Goal: Task Accomplishment & Management: Manage account settings

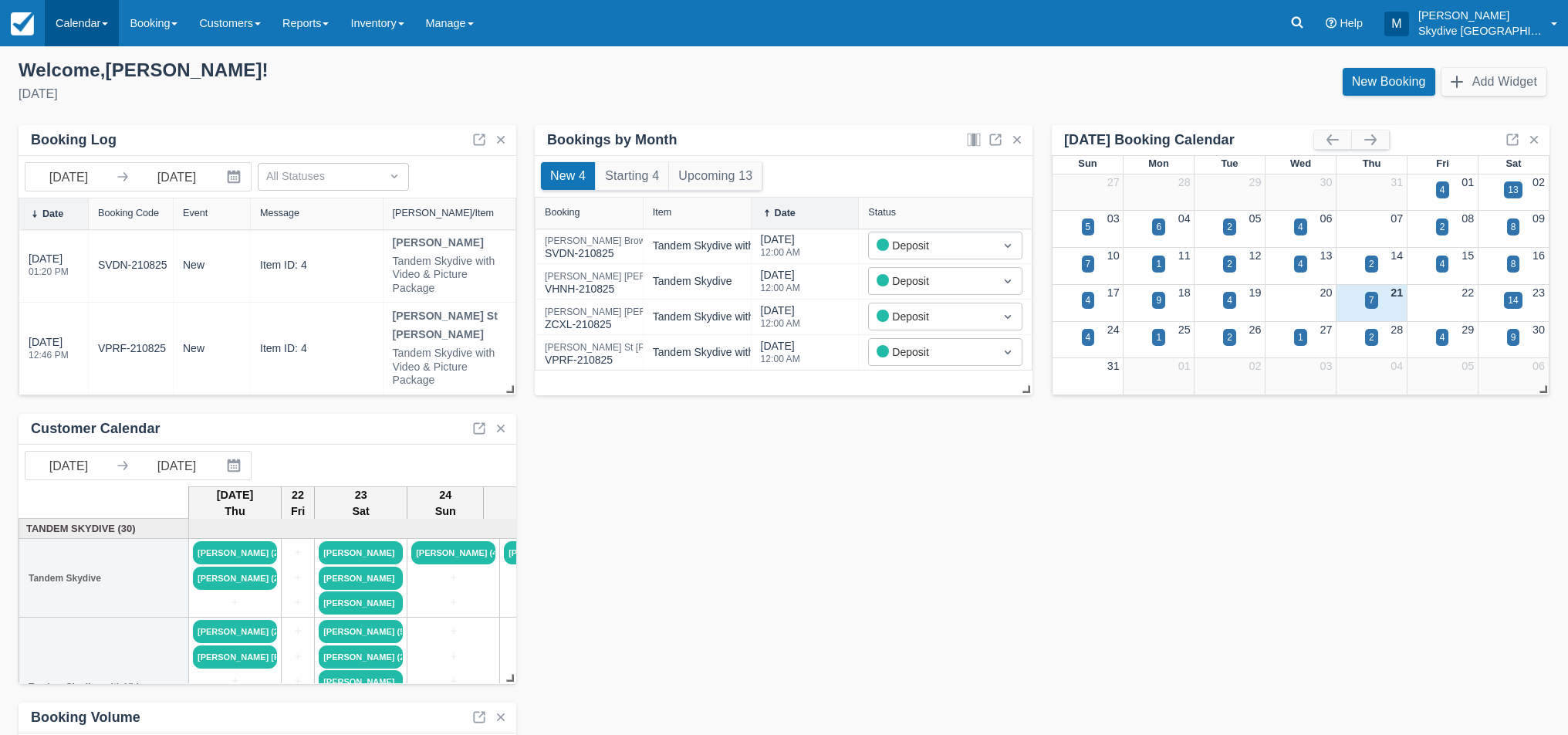
click at [87, 15] on link "Calendar" at bounding box center [82, 23] width 74 height 46
click at [91, 98] on link "Inventory" at bounding box center [107, 99] width 122 height 33
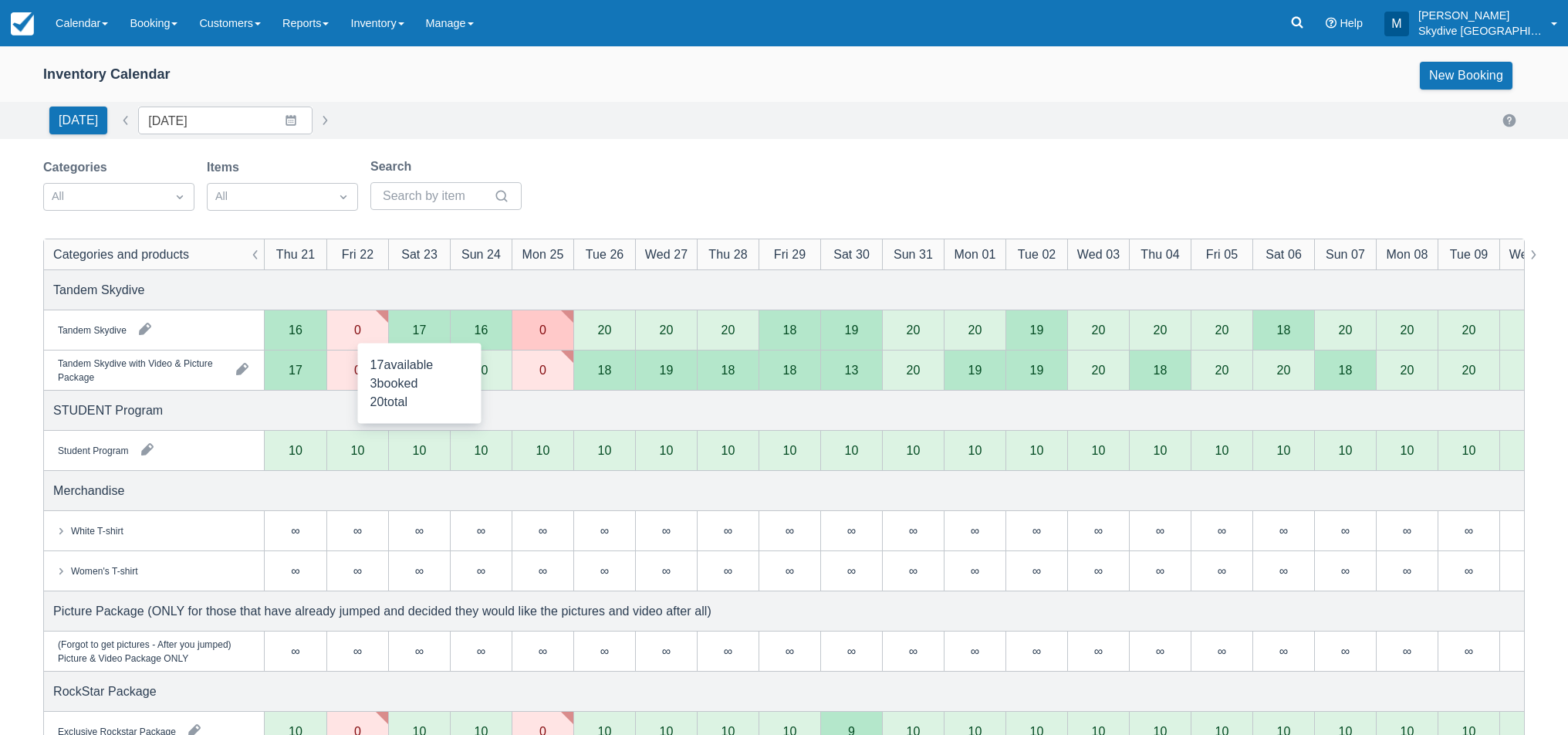
click at [426, 335] on div "17" at bounding box center [419, 330] width 62 height 40
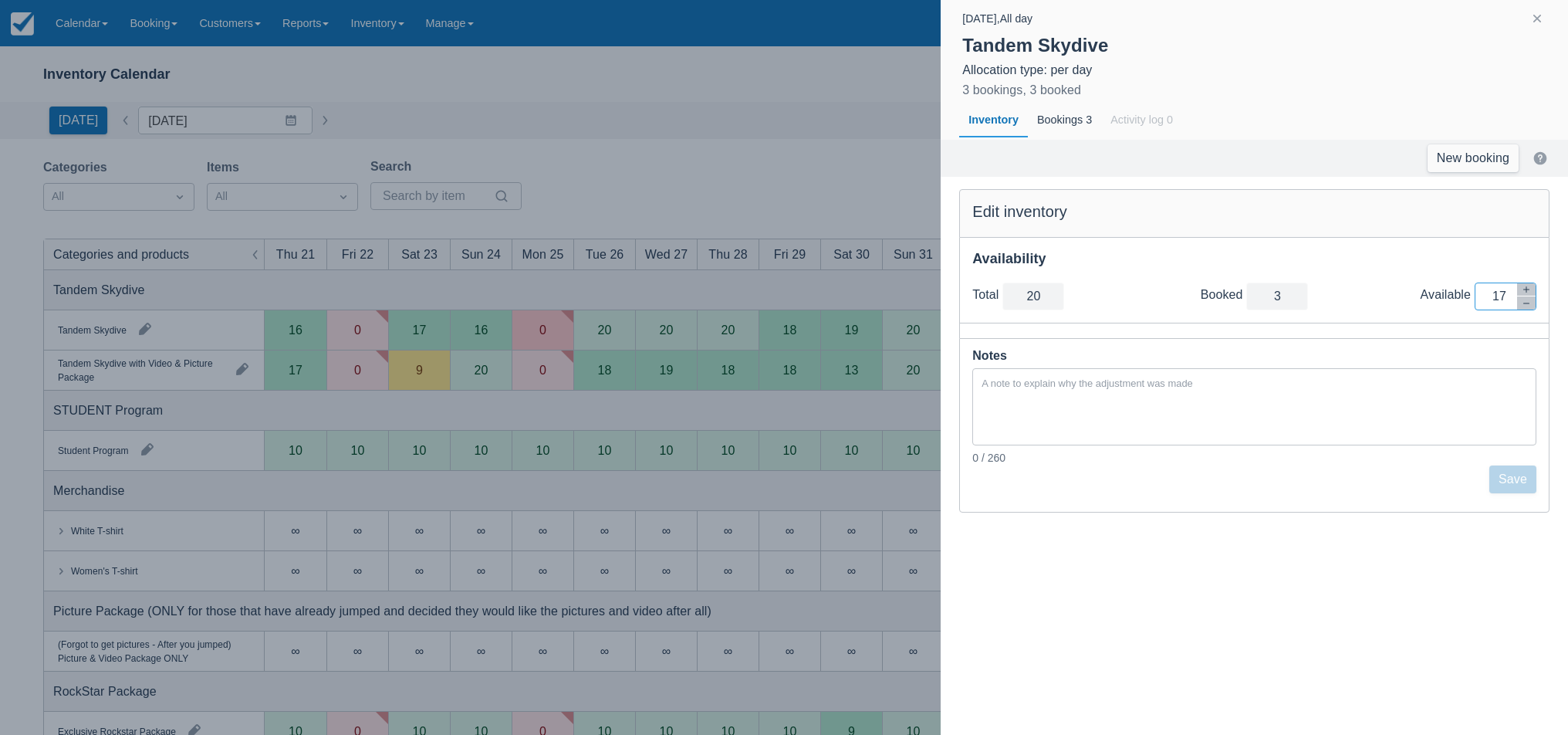
drag, startPoint x: 1510, startPoint y: 296, endPoint x: 1470, endPoint y: 296, distance: 40.0
click at [1470, 296] on div "Available Inventory Adjustment 17" at bounding box center [1478, 296] width 116 height 28
type input "3"
type input "0"
click at [1500, 480] on button "Save" at bounding box center [1513, 480] width 47 height 28
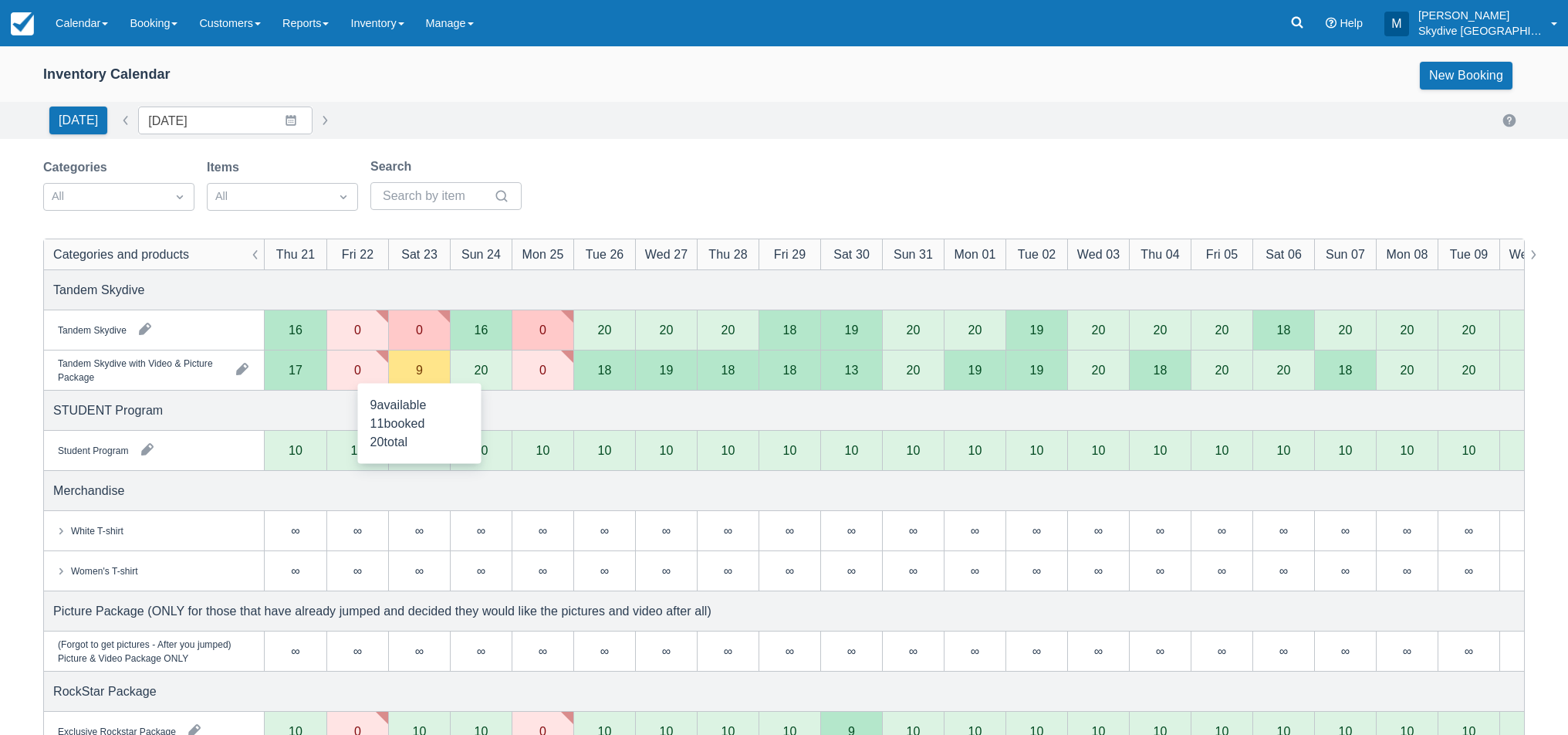
click at [436, 372] on div "9" at bounding box center [419, 370] width 62 height 40
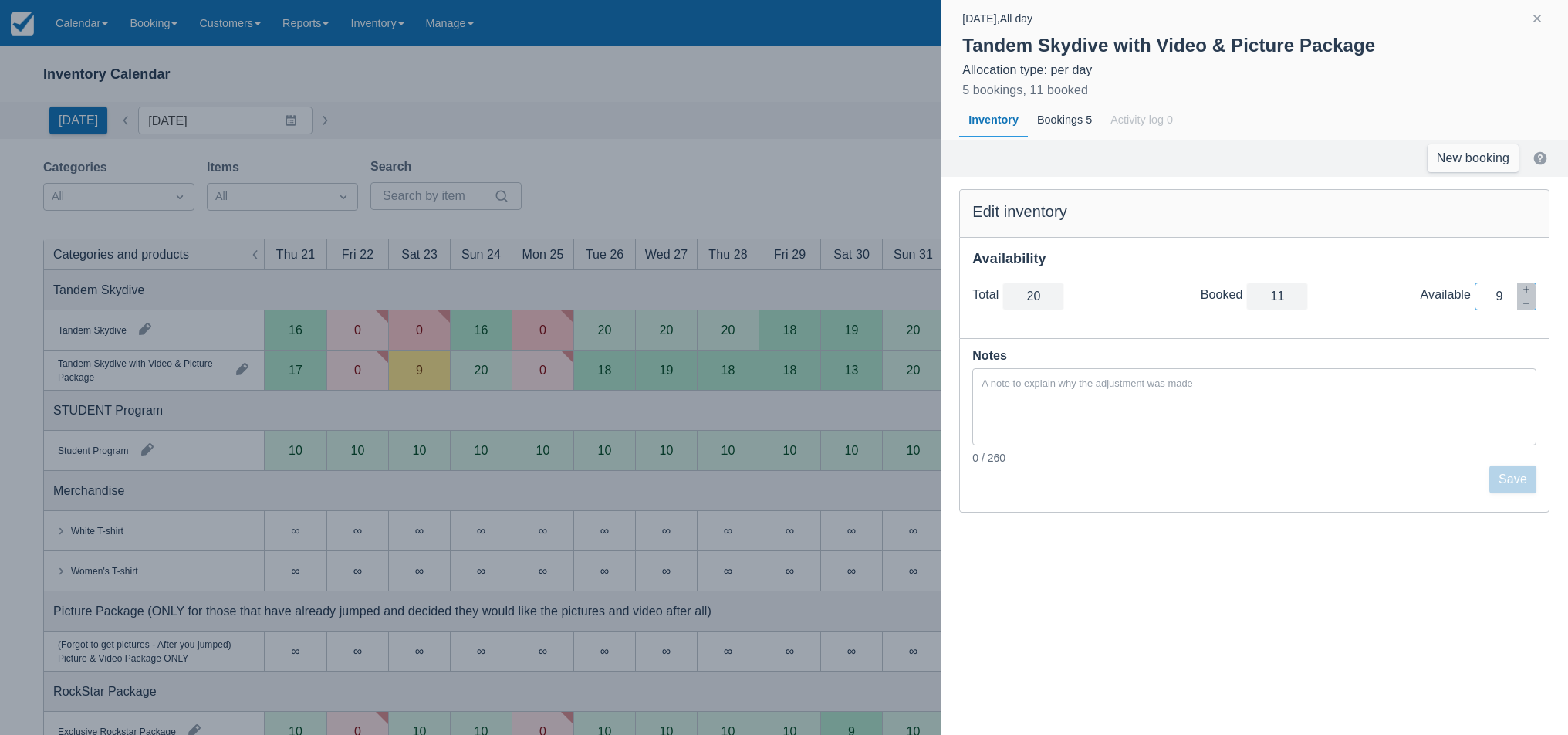
drag, startPoint x: 1505, startPoint y: 295, endPoint x: 1455, endPoint y: 297, distance: 50.0
click at [1455, 297] on div "Available Inventory Adjustment 9" at bounding box center [1478, 296] width 116 height 28
type input "11"
type input "0"
click at [1516, 483] on button "Save" at bounding box center [1513, 480] width 47 height 28
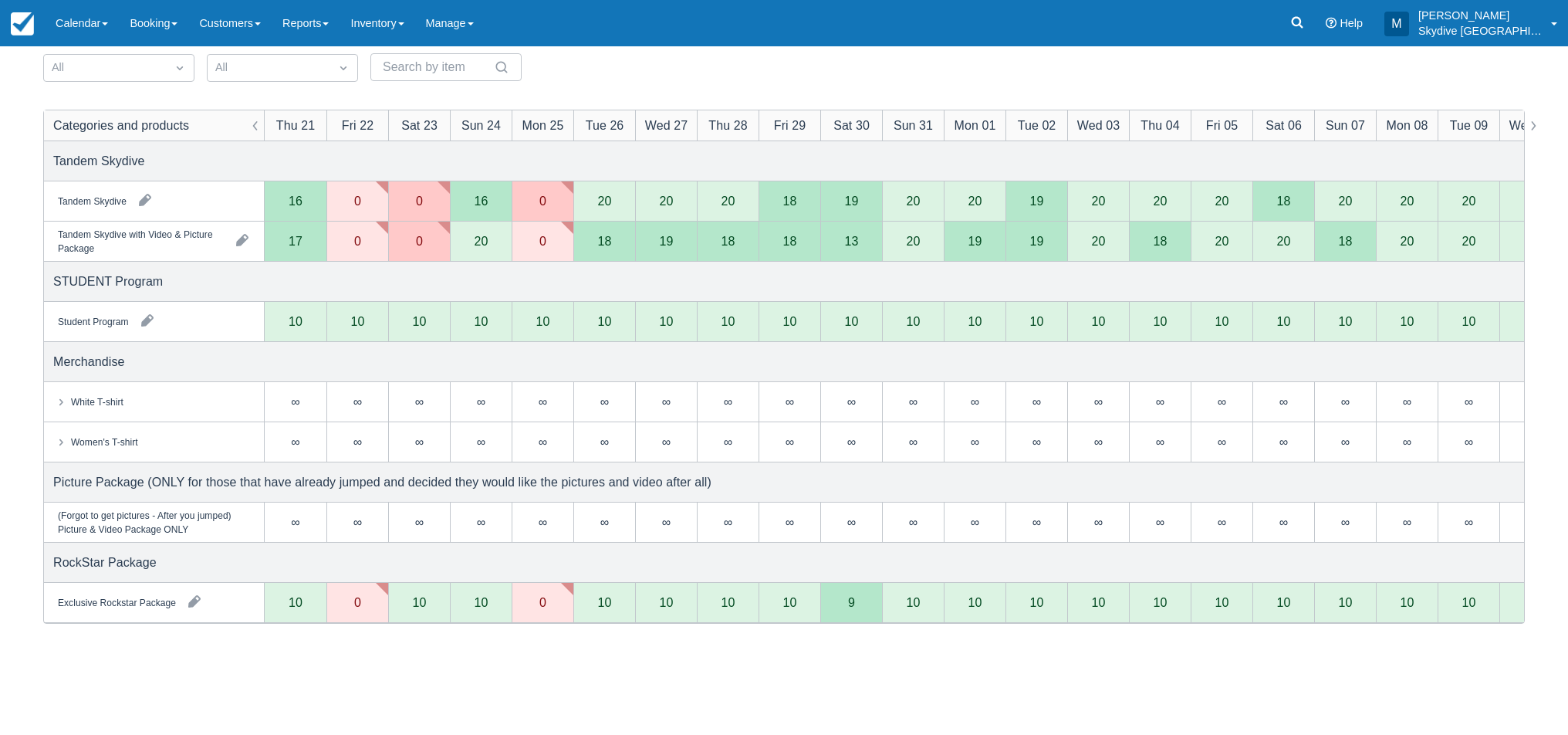
scroll to position [130, 0]
click at [416, 604] on div "10" at bounding box center [419, 601] width 14 height 12
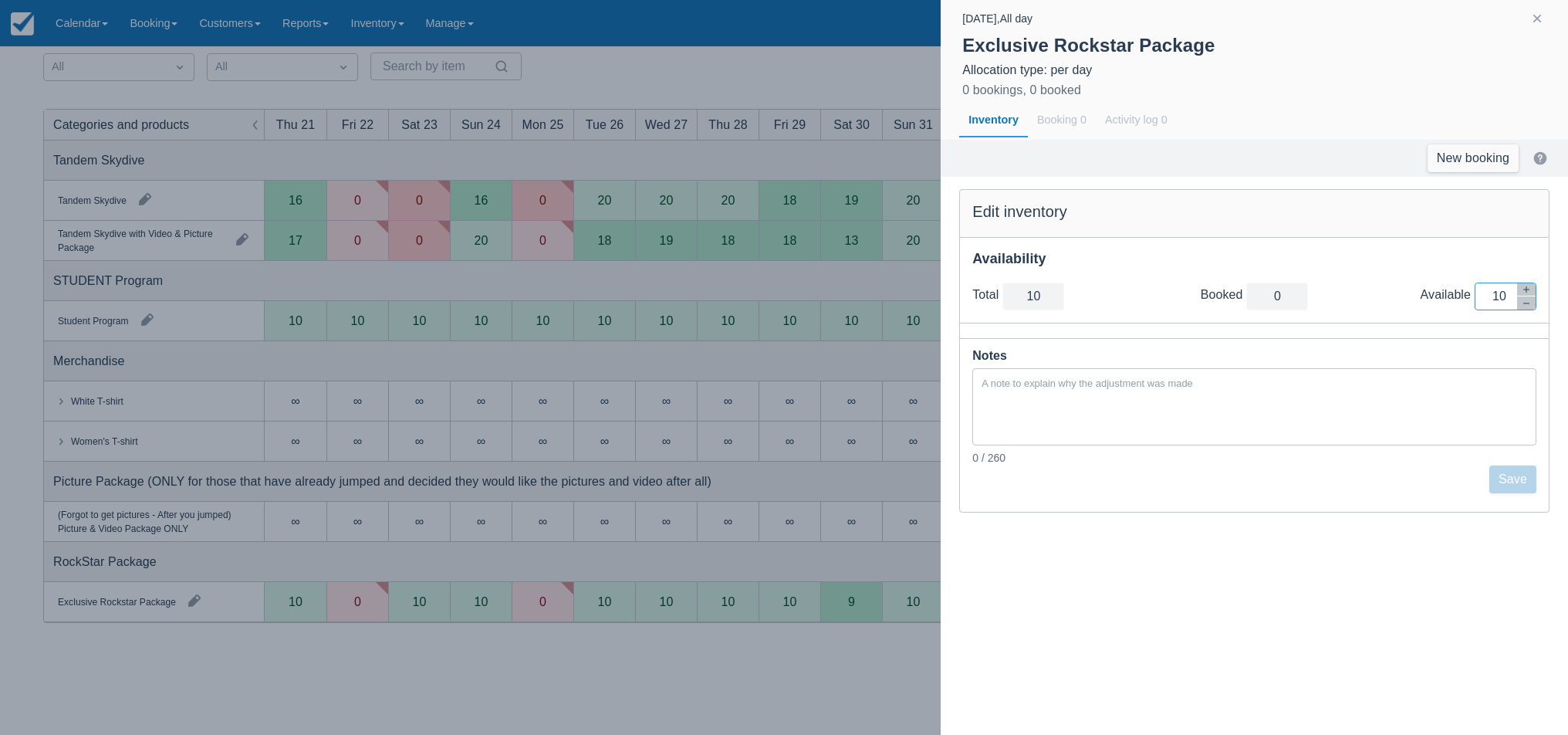
drag, startPoint x: 1508, startPoint y: 295, endPoint x: 1473, endPoint y: 298, distance: 35.1
click at [1473, 298] on div "Available Inventory Adjustment 10" at bounding box center [1478, 296] width 116 height 28
type input "0"
drag, startPoint x: 1518, startPoint y: 476, endPoint x: 1535, endPoint y: 466, distance: 19.7
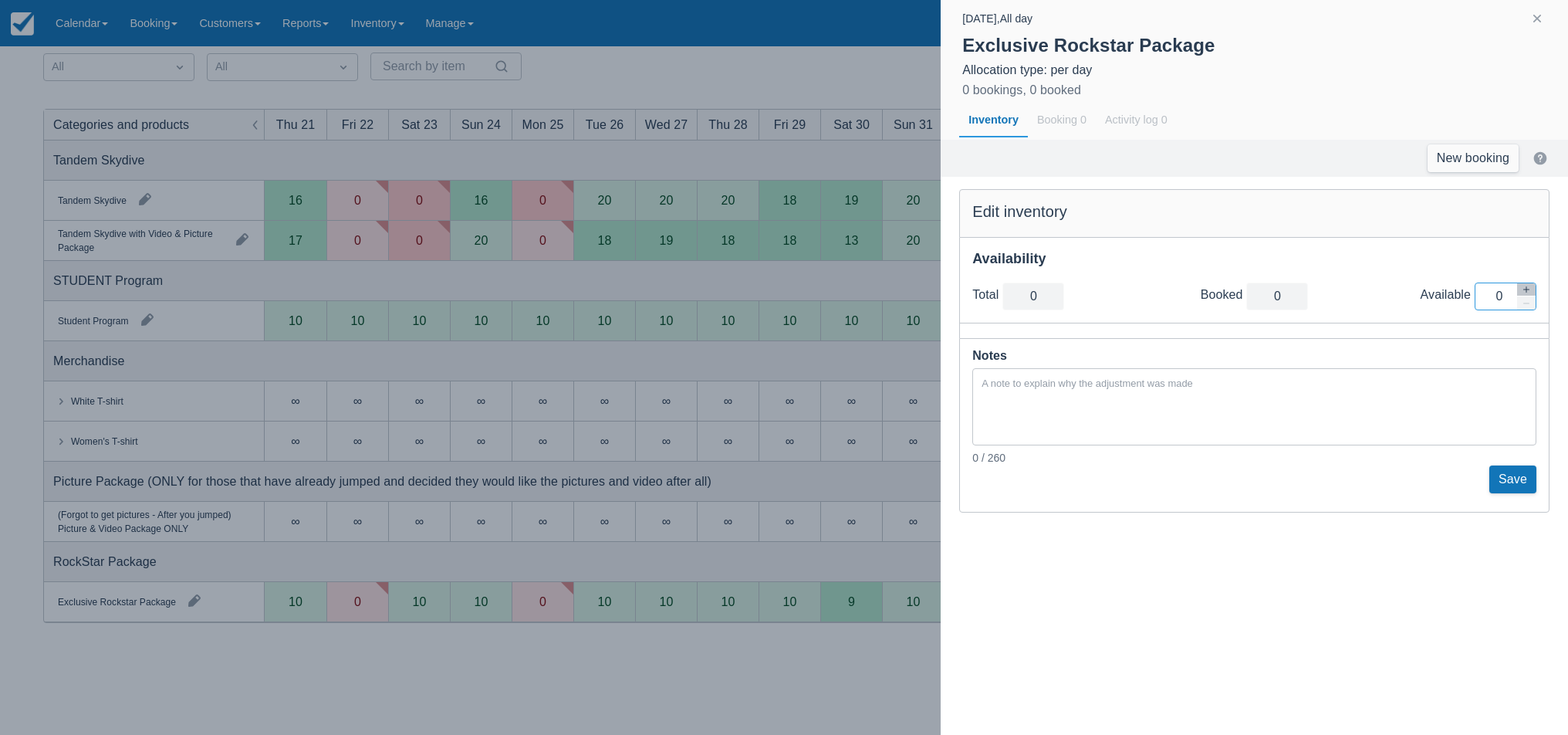
click at [1518, 476] on button "Save" at bounding box center [1513, 480] width 47 height 28
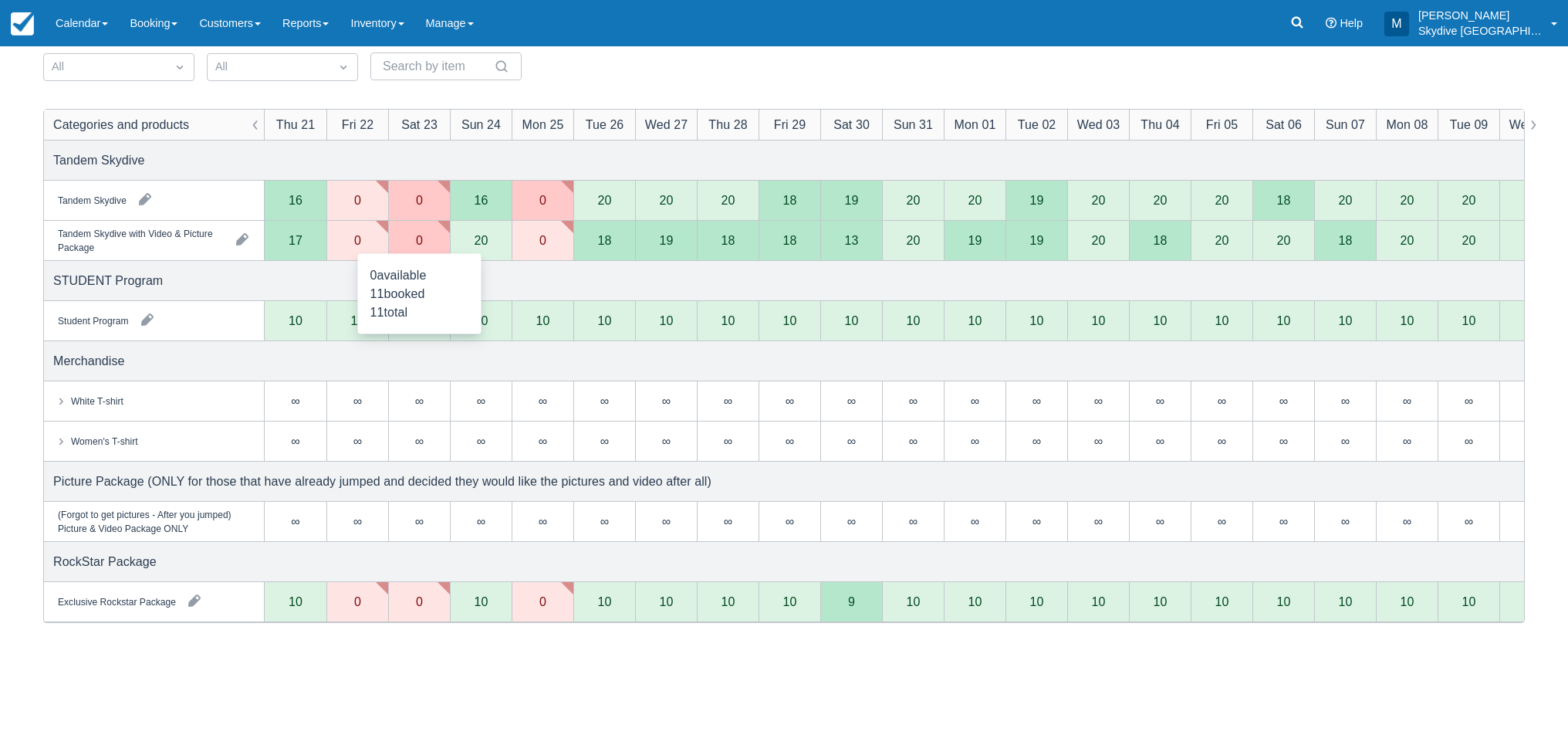
click at [429, 242] on div "0" at bounding box center [419, 241] width 62 height 40
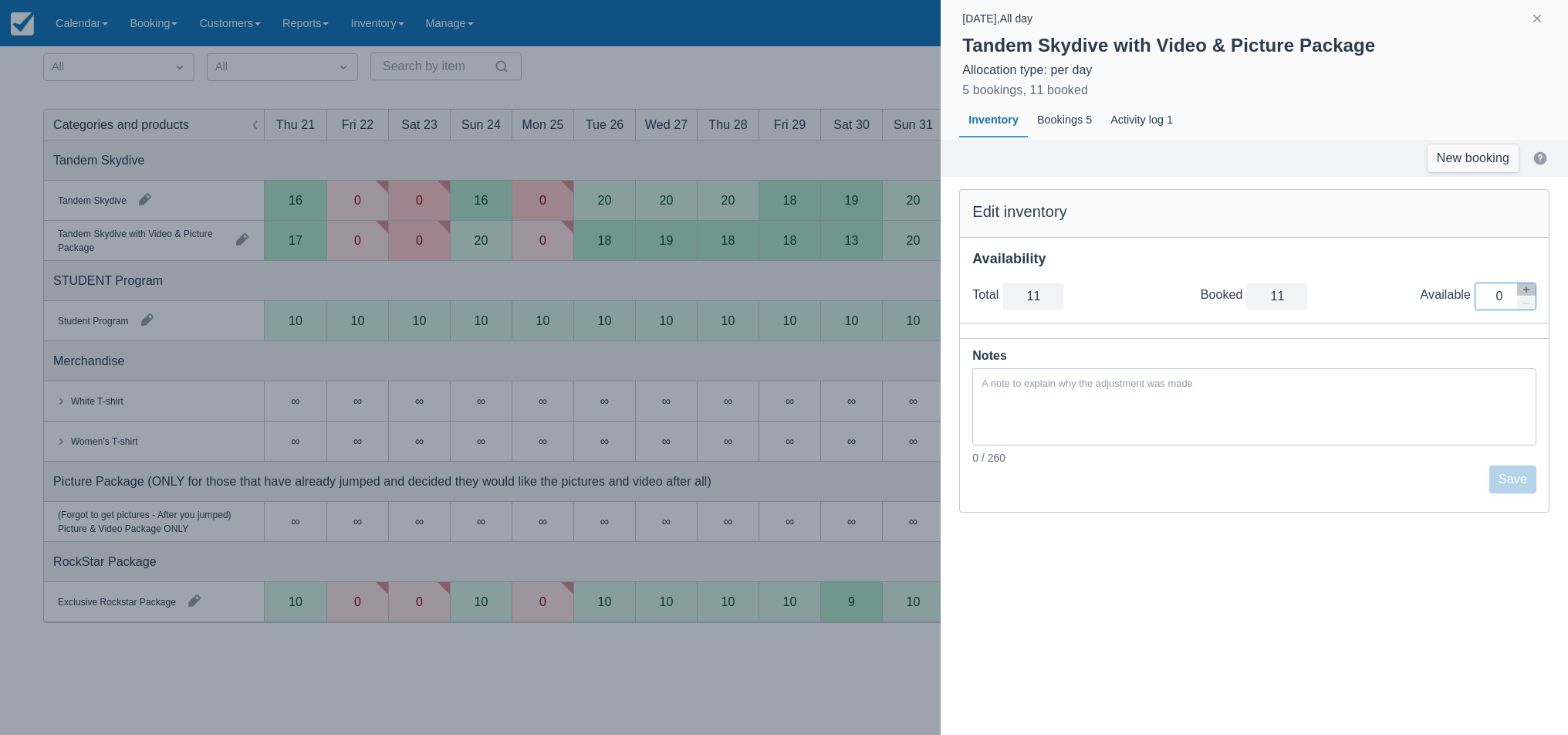
drag, startPoint x: 1504, startPoint y: 296, endPoint x: 1468, endPoint y: 298, distance: 36.1
click at [1468, 298] on div "Available Inventory Adjustment 0" at bounding box center [1478, 296] width 116 height 28
type input "13"
type input "2"
click at [1513, 481] on button "Save" at bounding box center [1513, 480] width 47 height 28
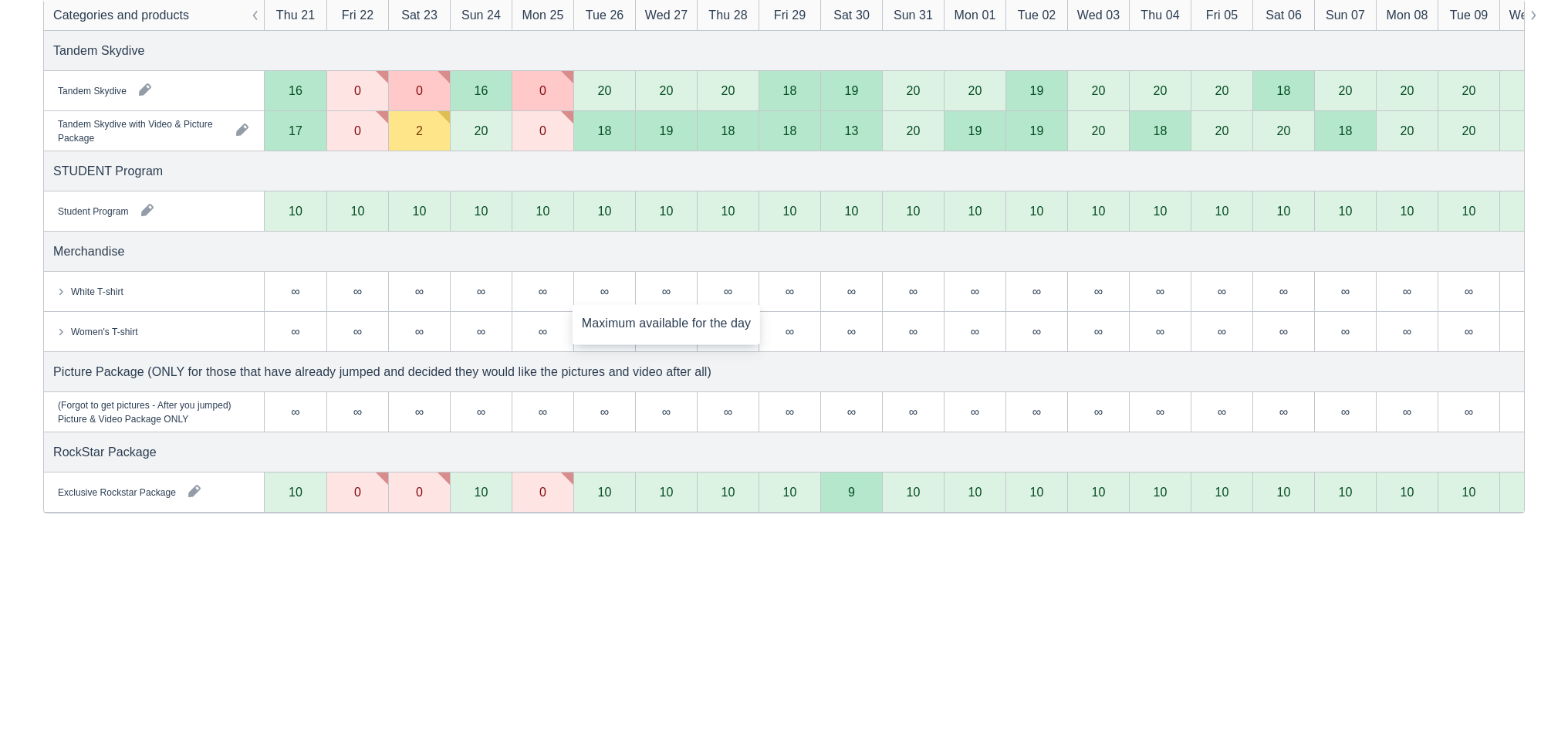
scroll to position [225, 0]
